Goal: Task Accomplishment & Management: Manage account settings

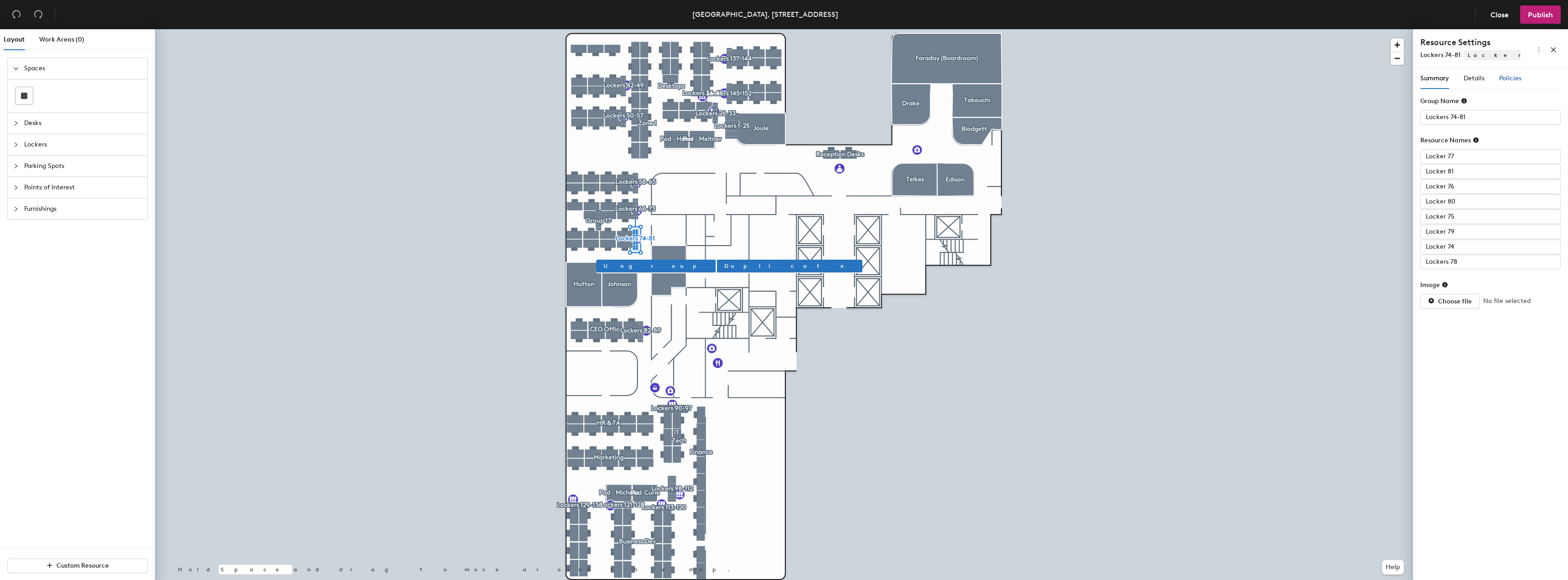
click at [1506, 78] on span "Policies" at bounding box center [1510, 78] width 22 height 8
drag, startPoint x: 1479, startPoint y: 73, endPoint x: 1474, endPoint y: 73, distance: 5.0
click at [1479, 73] on div "Details" at bounding box center [1474, 78] width 21 height 21
click at [1432, 66] on div "Resource Settings Lockers 74-81 Lockers" at bounding box center [1491, 49] width 155 height 39
click at [1494, 291] on span "Reservable" at bounding box center [1489, 288] width 105 height 14
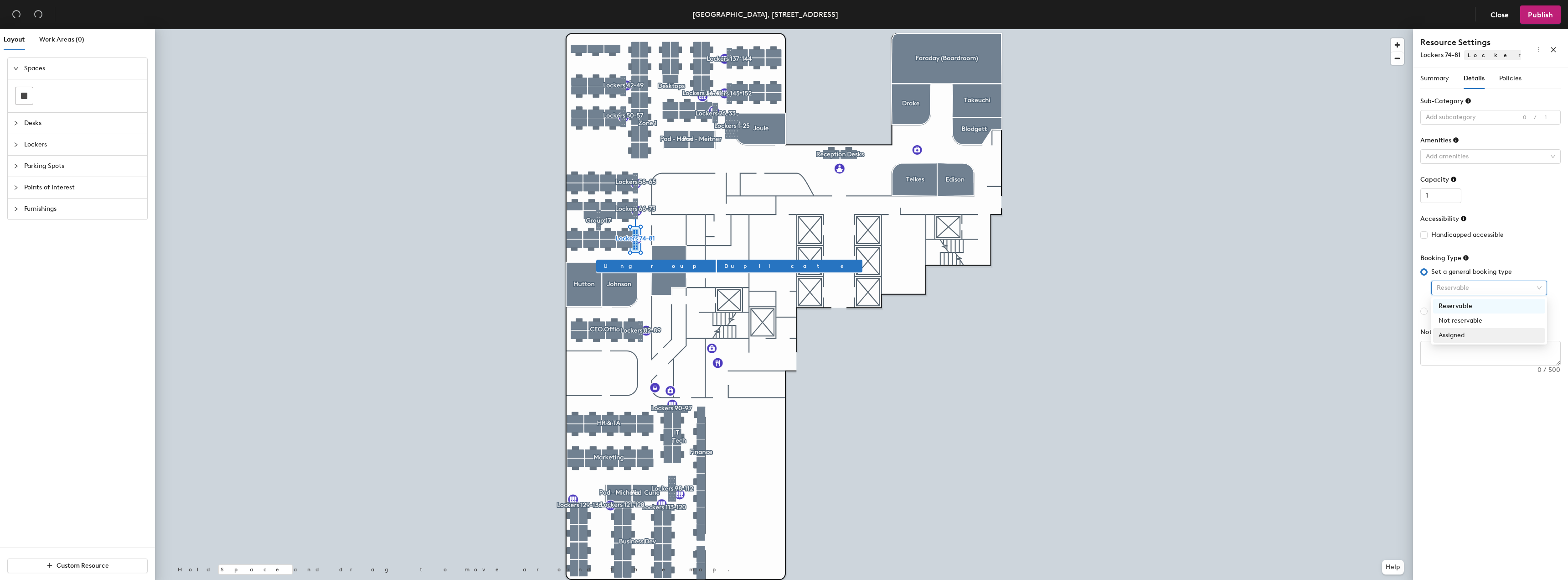
click at [1467, 331] on div "Assigned" at bounding box center [1489, 336] width 101 height 10
type input "Lockers 66-73"
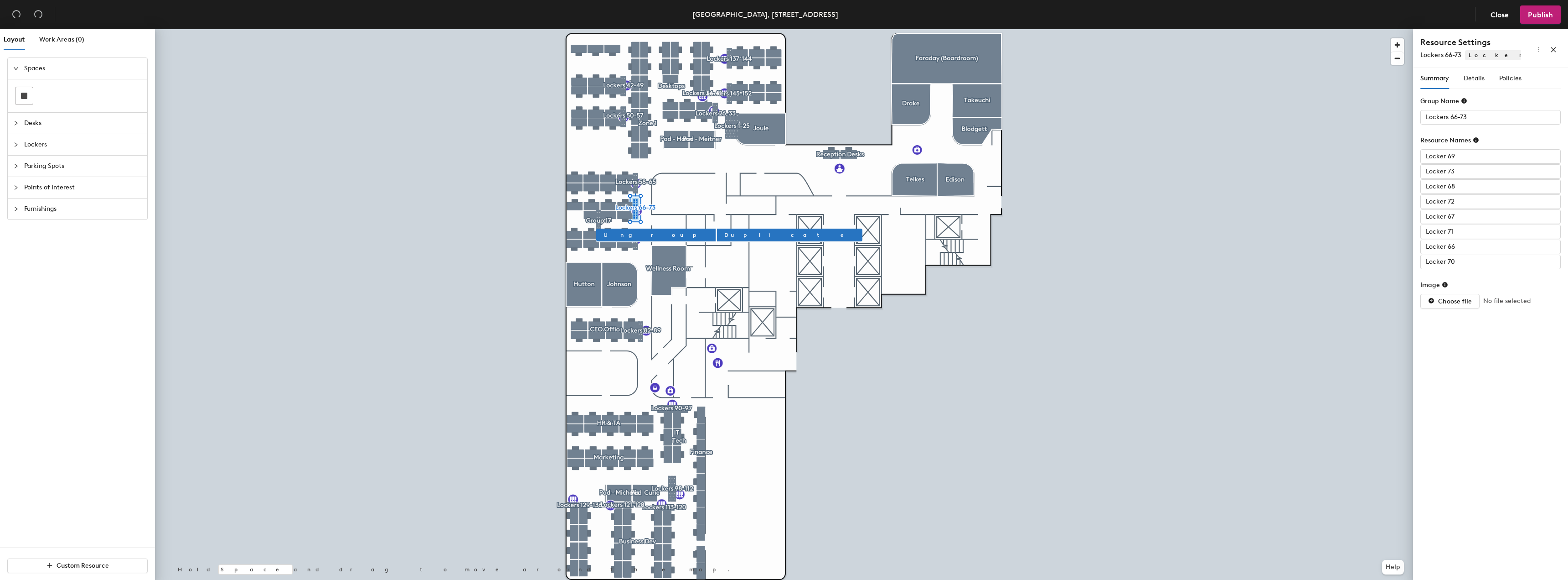
click at [1522, 84] on div "Summary Details Policies" at bounding box center [1491, 78] width 140 height 21
click at [1518, 80] on span "Policies" at bounding box center [1510, 78] width 22 height 8
drag, startPoint x: 1474, startPoint y: 66, endPoint x: 1477, endPoint y: 75, distance: 9.5
click at [1475, 71] on div "Resource Settings Lockers 66-73 Lockers Summary Details Policies Group Name Loc…" at bounding box center [1491, 306] width 155 height 554
click at [1478, 75] on span "Details" at bounding box center [1474, 78] width 21 height 8
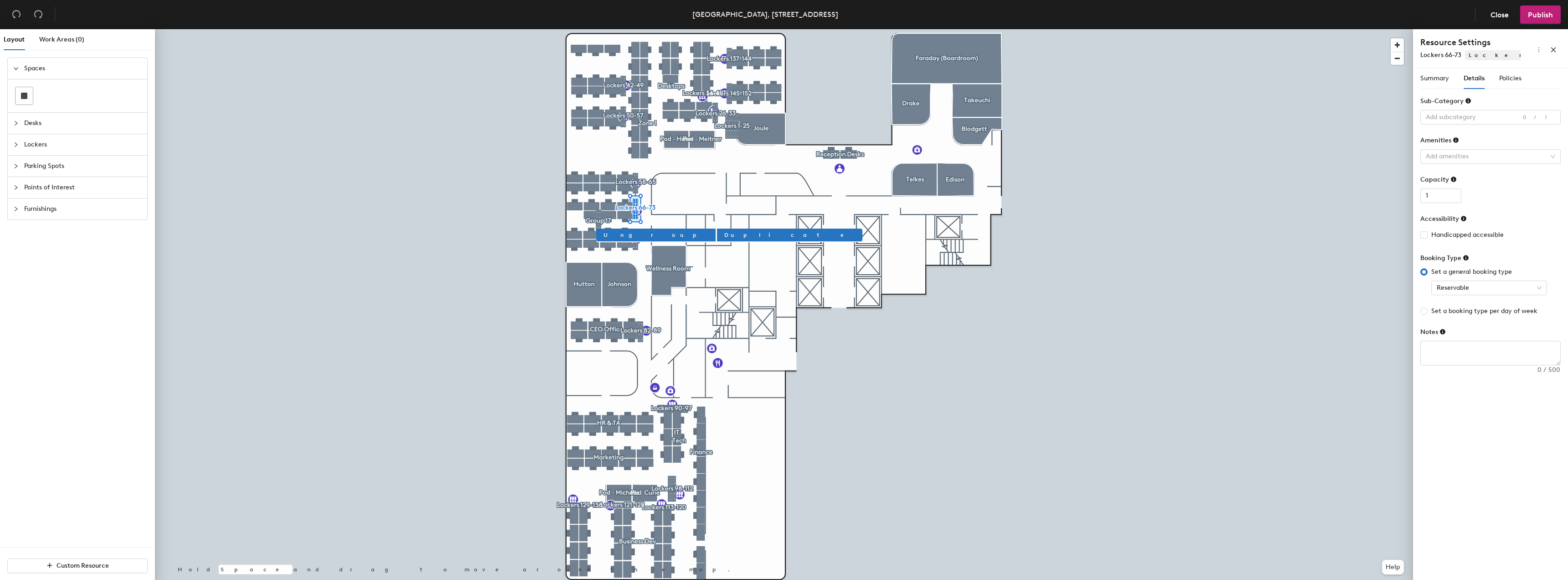
click at [1462, 296] on div "Set a general booking type Reservable Set a booking type per day of week" at bounding box center [1491, 291] width 140 height 49
drag, startPoint x: 1471, startPoint y: 285, endPoint x: 1476, endPoint y: 285, distance: 5.0
click at [1475, 285] on span "Reservable" at bounding box center [1489, 288] width 105 height 14
click at [1465, 337] on div "Assigned" at bounding box center [1489, 336] width 101 height 10
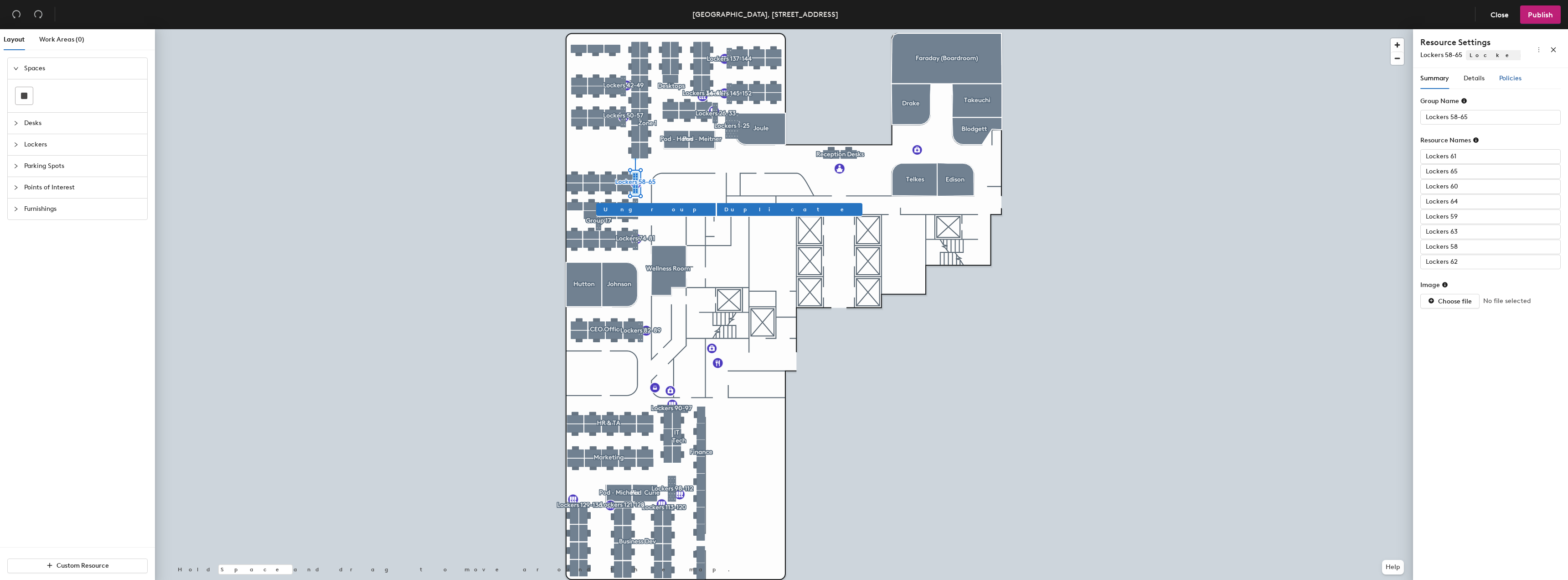
click at [1507, 81] on span "Policies" at bounding box center [1510, 78] width 22 height 8
click at [1468, 72] on div "Details" at bounding box center [1474, 78] width 21 height 21
click at [1458, 292] on span "Reservable" at bounding box center [1489, 288] width 105 height 14
click at [1463, 336] on div "Assigned" at bounding box center [1489, 336] width 101 height 10
type input "Lockers 50-57"
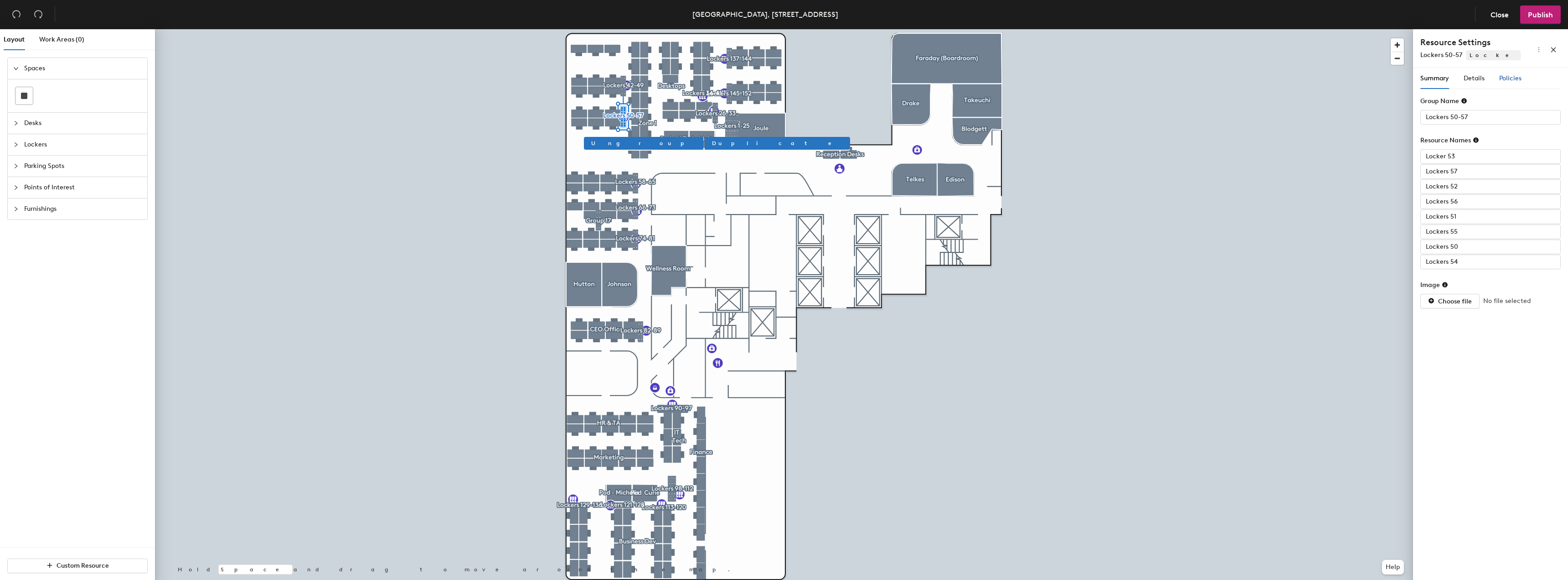
click at [1514, 77] on span "Policies" at bounding box center [1510, 78] width 22 height 8
click at [1471, 79] on span "Details" at bounding box center [1474, 78] width 21 height 8
click at [1472, 286] on span "Reservable" at bounding box center [1489, 288] width 105 height 14
click at [1468, 337] on div "Assigned" at bounding box center [1489, 336] width 101 height 10
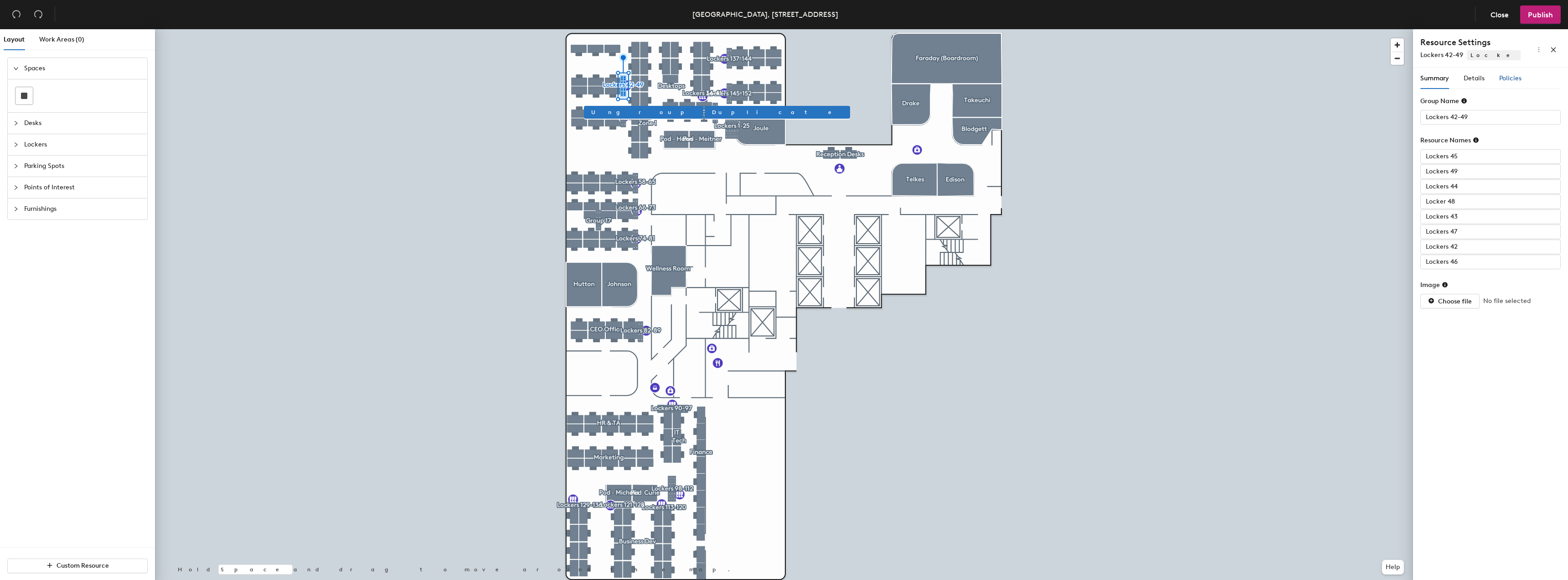
click at [1503, 81] on span "Policies" at bounding box center [1510, 78] width 22 height 8
click at [1474, 81] on span "Details" at bounding box center [1474, 78] width 21 height 8
click at [1441, 291] on span "Reservable" at bounding box center [1489, 288] width 105 height 14
click at [1450, 335] on div "Assigned" at bounding box center [1489, 336] width 101 height 10
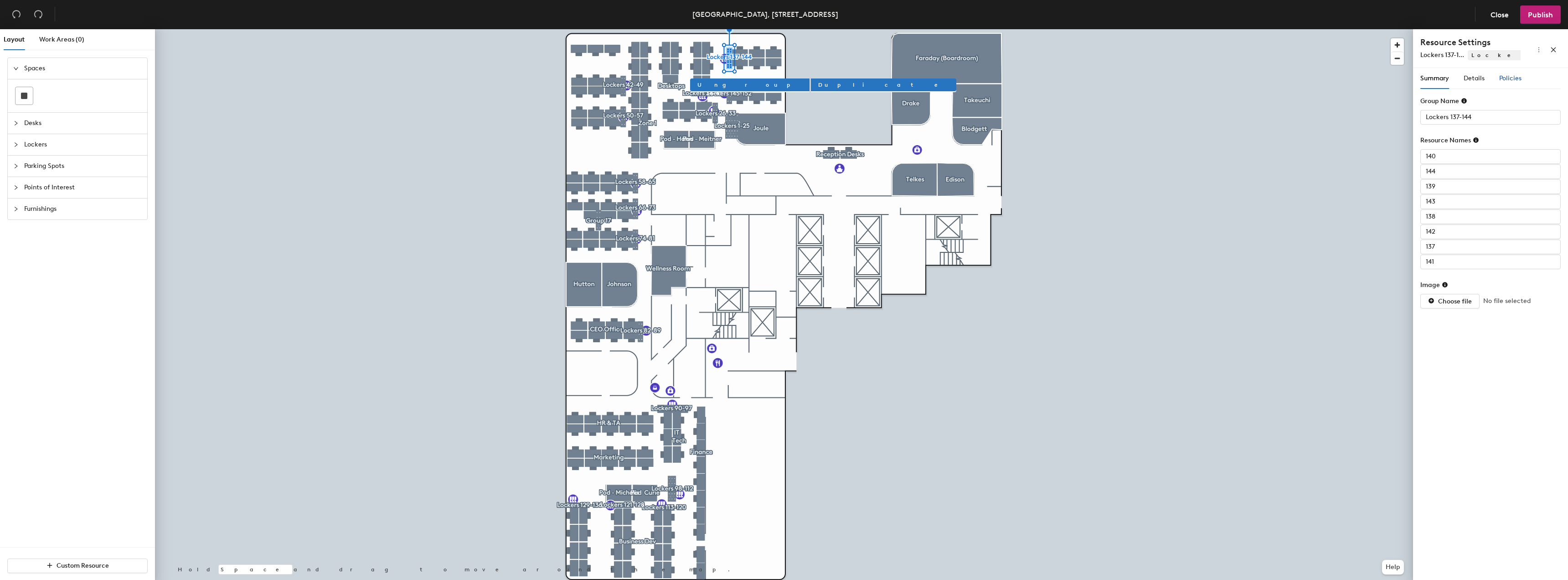
click at [1507, 80] on span "Policies" at bounding box center [1510, 78] width 22 height 8
click at [1482, 80] on span "Details" at bounding box center [1474, 78] width 21 height 8
click at [1473, 289] on span "Assigned" at bounding box center [1489, 288] width 105 height 14
click at [1461, 331] on div "Assigned" at bounding box center [1489, 336] width 101 height 10
type input "Lockers 26-33"
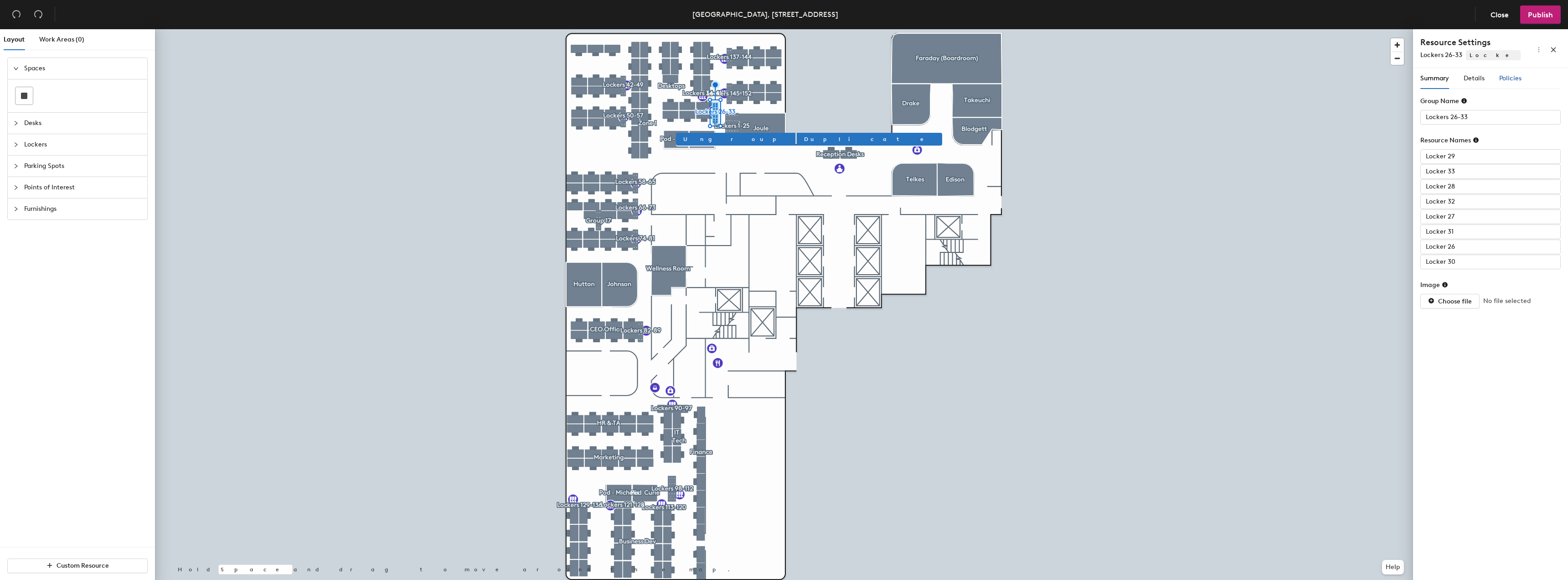
click at [1510, 80] on span "Policies" at bounding box center [1510, 78] width 22 height 8
click at [1482, 77] on span "Details" at bounding box center [1474, 78] width 21 height 8
click at [1462, 289] on span "Not reservable" at bounding box center [1489, 288] width 105 height 14
click at [1461, 334] on div "Assigned" at bounding box center [1489, 336] width 101 height 10
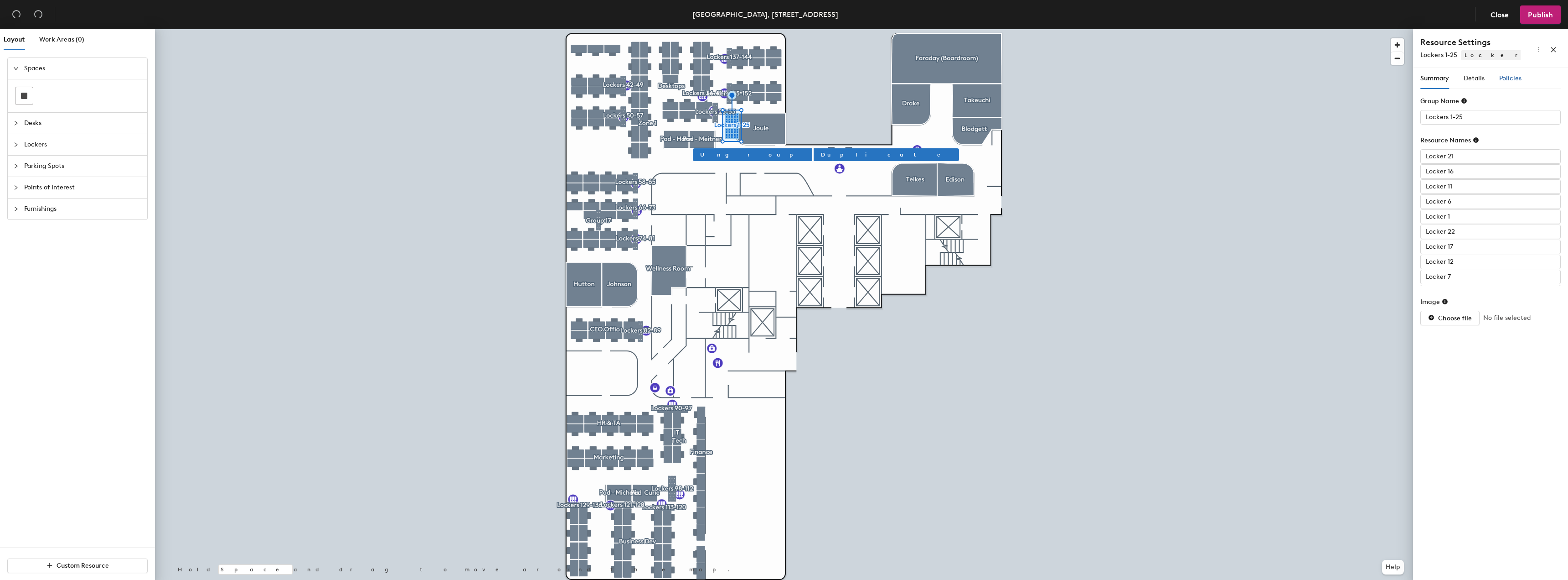
click at [1506, 83] on div "Policies" at bounding box center [1510, 79] width 22 height 10
click at [1476, 80] on span "Details" at bounding box center [1474, 78] width 21 height 8
click at [1470, 303] on div "Set a general booking type Reservable Set a booking type per day of week" at bounding box center [1491, 291] width 140 height 49
click at [1473, 294] on span "Reservable" at bounding box center [1489, 288] width 105 height 14
click at [1471, 331] on div "Assigned" at bounding box center [1489, 336] width 101 height 10
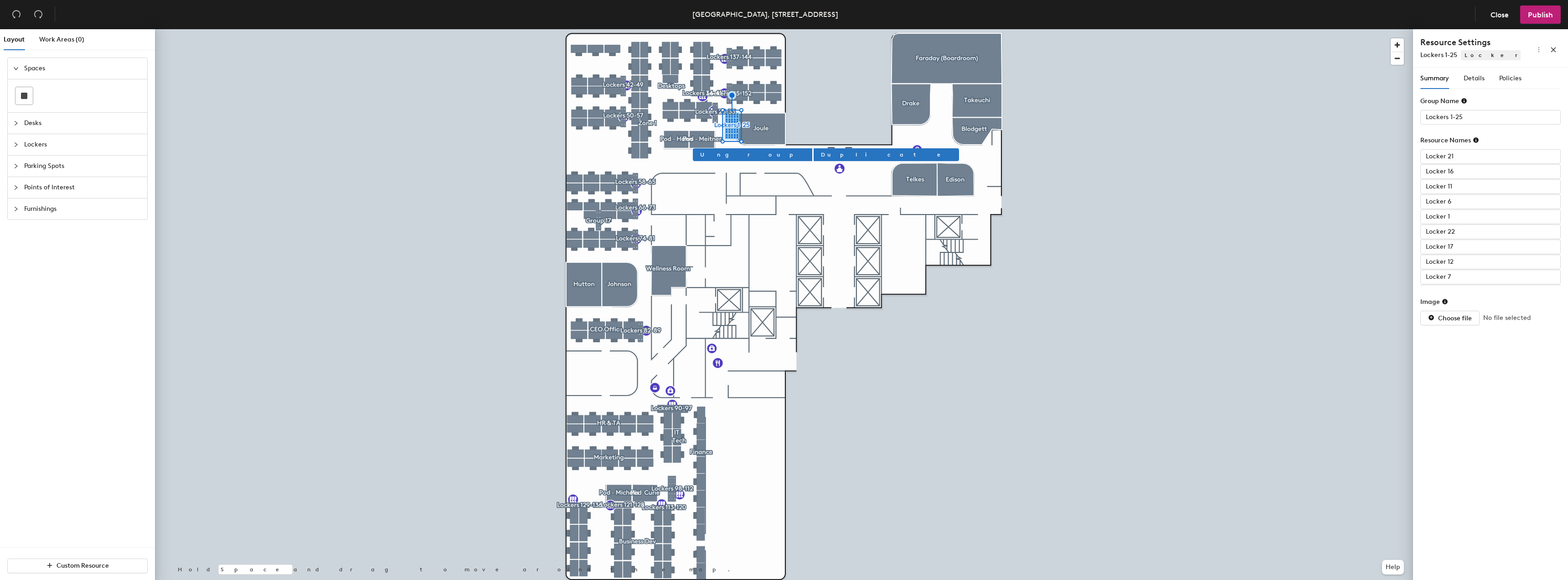
type input "Lockers 145-152"
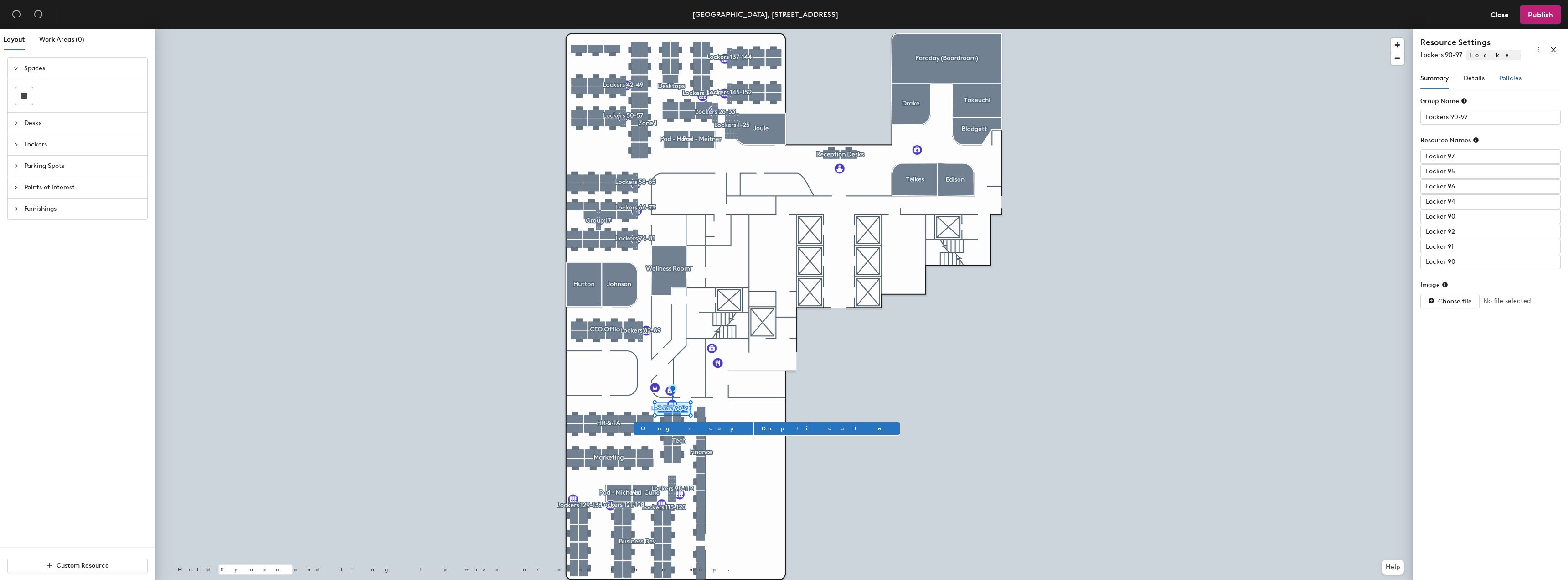
click at [1520, 75] on span "Policies" at bounding box center [1510, 78] width 22 height 8
click at [1475, 71] on div "Details" at bounding box center [1474, 78] width 21 height 21
click at [1481, 289] on span "Reservable" at bounding box center [1489, 288] width 105 height 14
click at [1462, 336] on div "Assigned" at bounding box center [1489, 336] width 101 height 10
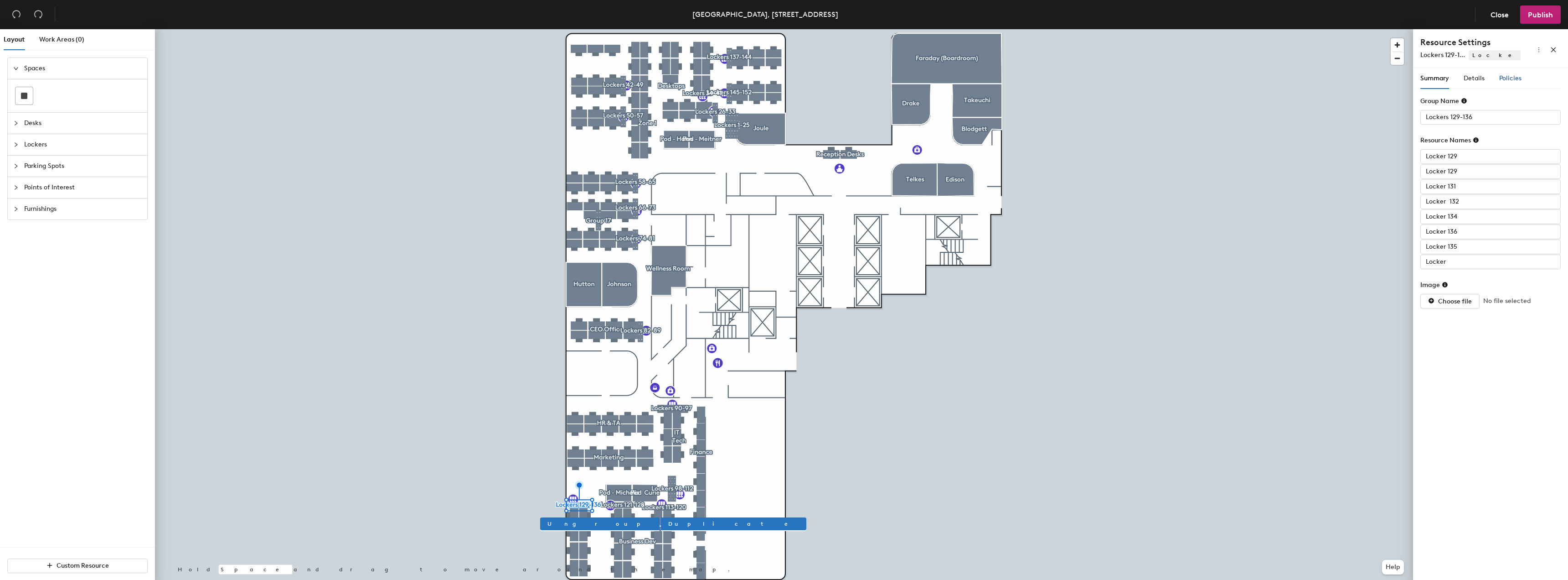
click at [1516, 76] on span "Policies" at bounding box center [1510, 78] width 22 height 8
click at [1498, 81] on div "Summary Details Policies" at bounding box center [1471, 78] width 101 height 21
click at [1507, 77] on span "Policies" at bounding box center [1510, 78] width 22 height 8
click at [1468, 78] on span "Details" at bounding box center [1474, 78] width 21 height 8
click at [1450, 287] on span "Reservable" at bounding box center [1489, 288] width 105 height 14
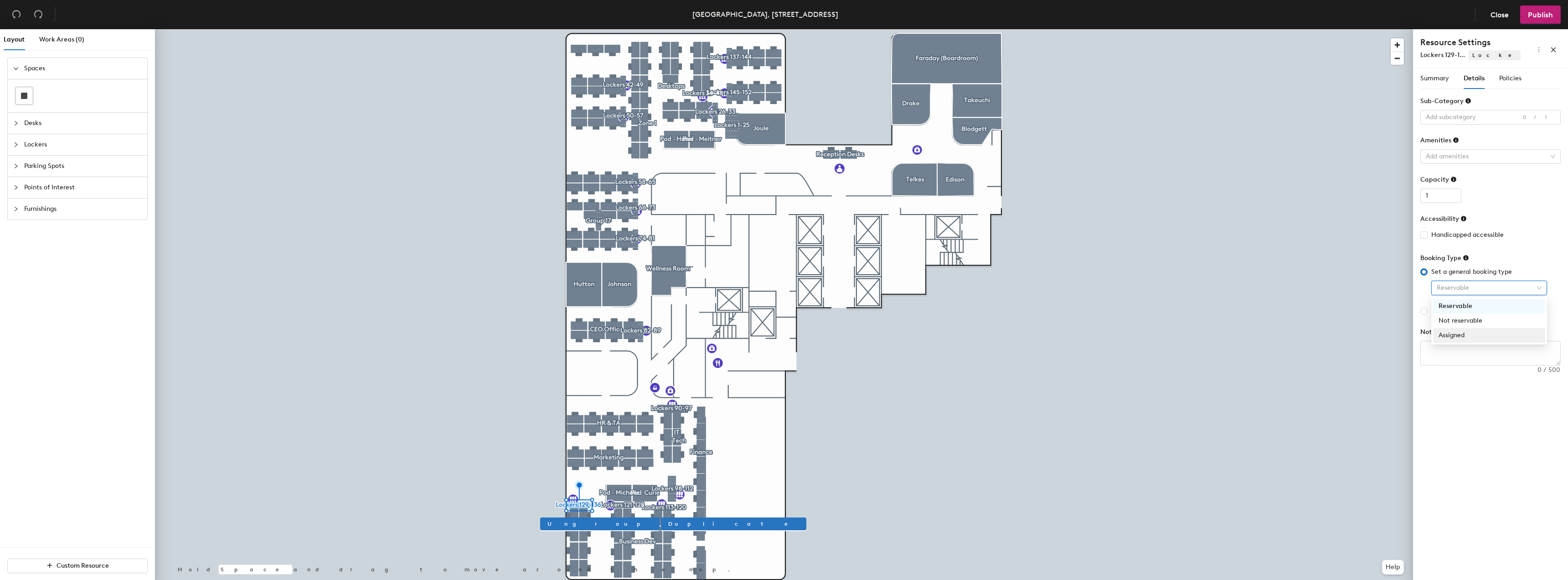
click at [1460, 335] on div "Assigned" at bounding box center [1489, 336] width 101 height 10
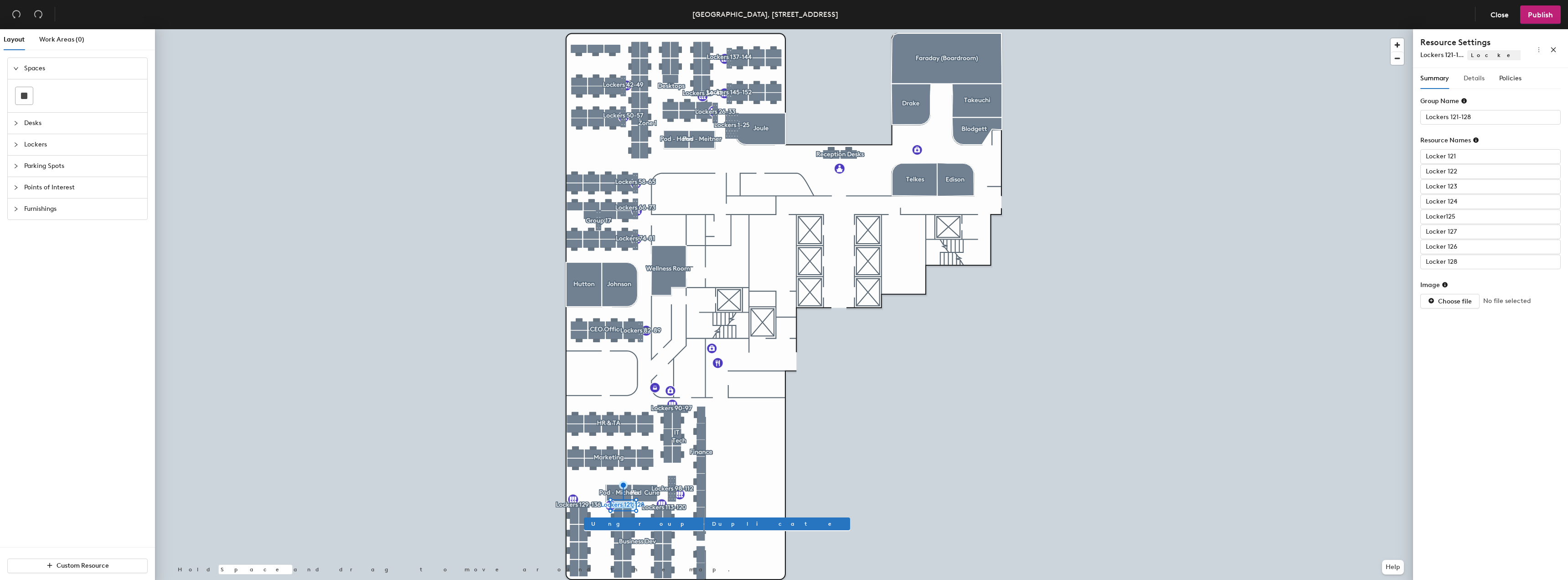
click at [1477, 71] on div "Details" at bounding box center [1474, 78] width 21 height 21
click at [1474, 287] on span "Reservable" at bounding box center [1489, 288] width 105 height 14
click at [1458, 336] on div "Assigned" at bounding box center [1489, 336] width 101 height 10
click at [1483, 72] on div "Details" at bounding box center [1474, 78] width 21 height 21
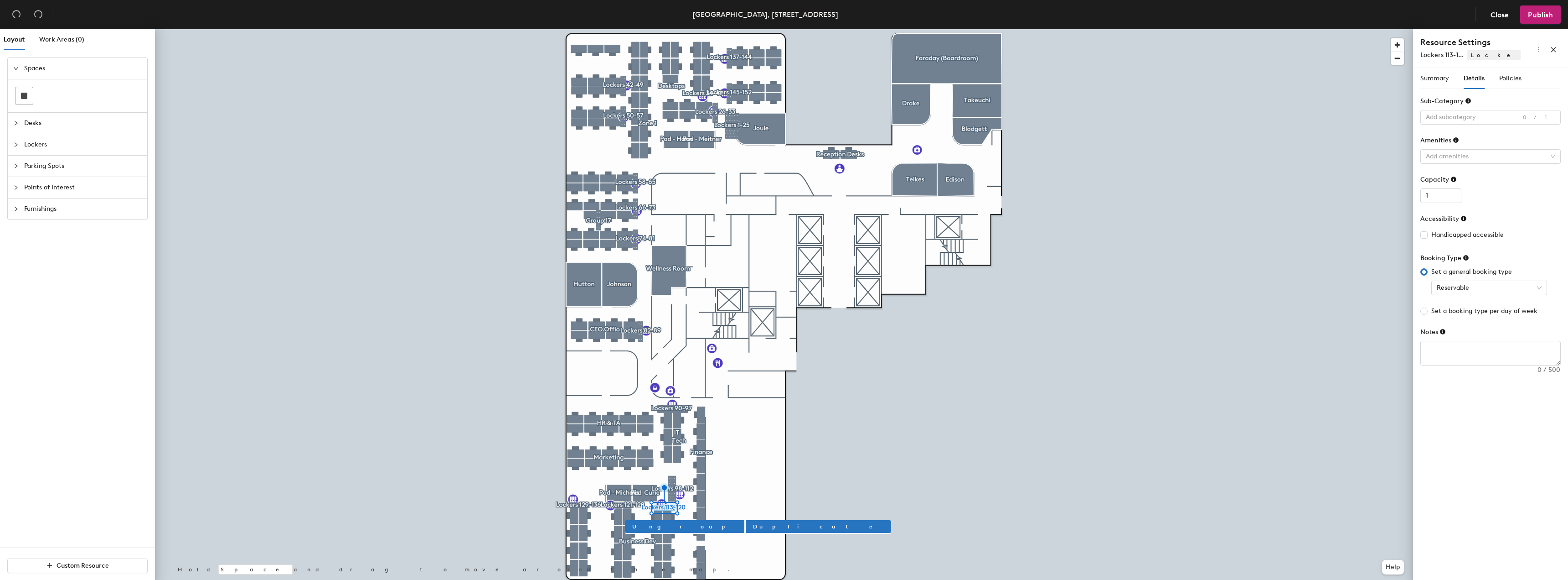
click at [1471, 275] on span "Set a general booking type" at bounding box center [1471, 272] width 88 height 10
click at [1428, 275] on input "Set a general booking type" at bounding box center [1424, 272] width 7 height 7
click at [1464, 286] on span "Reservable" at bounding box center [1489, 288] width 105 height 14
click at [1460, 339] on div "Assigned" at bounding box center [1489, 336] width 101 height 10
type input "Lockers 98-112"
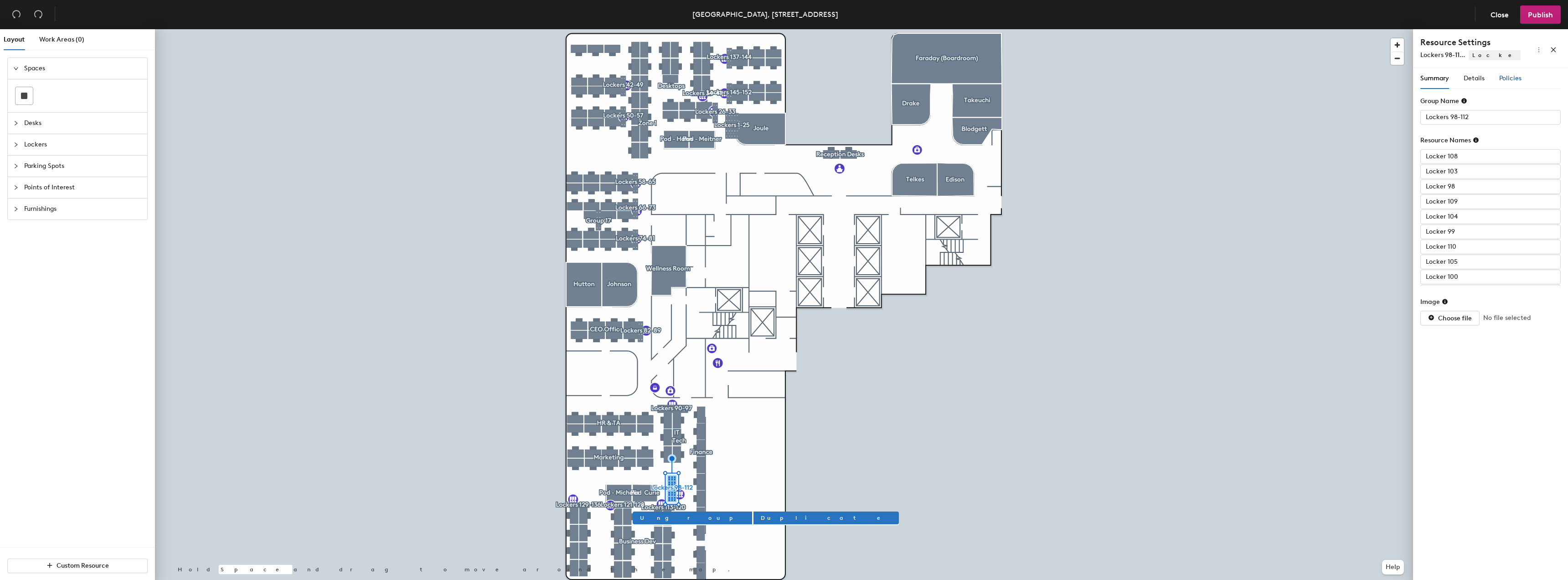
click at [1516, 78] on span "Policies" at bounding box center [1510, 78] width 22 height 8
click at [1482, 75] on span "Details" at bounding box center [1474, 78] width 21 height 8
click at [1451, 300] on div "Set a general booking type Reservable Set a booking type per day of week" at bounding box center [1491, 291] width 140 height 49
click at [1449, 290] on span "Reservable" at bounding box center [1489, 288] width 105 height 14
click at [1451, 332] on div "Assigned" at bounding box center [1489, 336] width 101 height 10
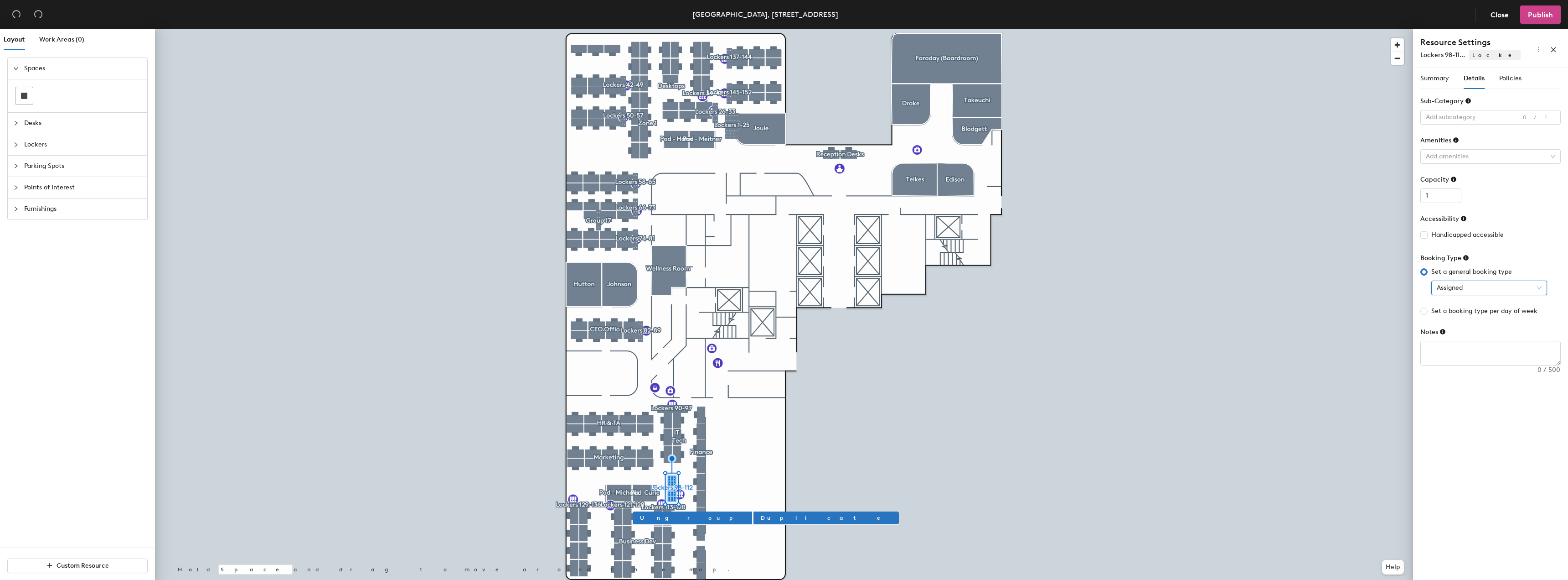
click at [1533, 17] on span "Publish" at bounding box center [1541, 15] width 25 height 9
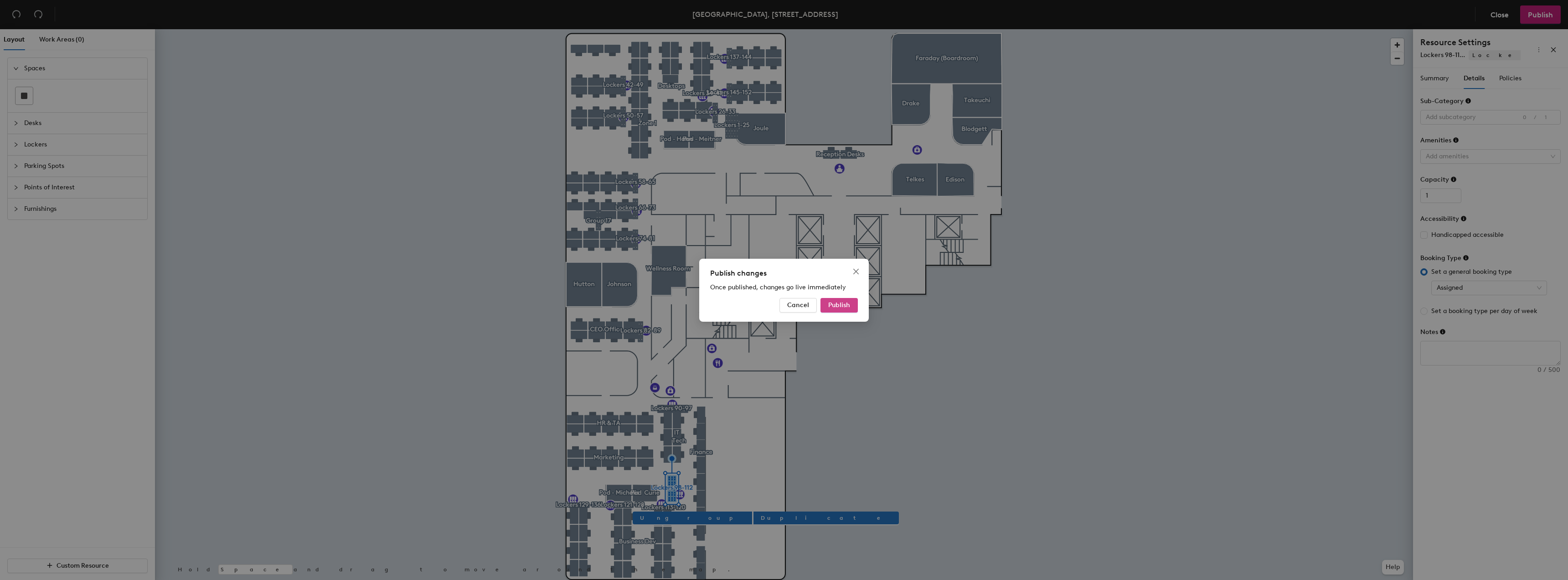
click at [836, 303] on span "Publish" at bounding box center [839, 305] width 22 height 8
